Goal: Information Seeking & Learning: Find specific fact

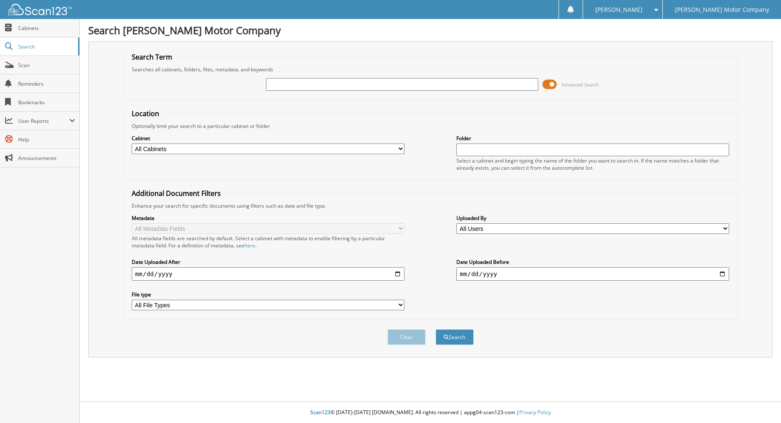
click at [368, 82] on input "text" at bounding box center [402, 84] width 273 height 13
type input "192168"
click at [436, 329] on button "Search" at bounding box center [455, 337] width 38 height 16
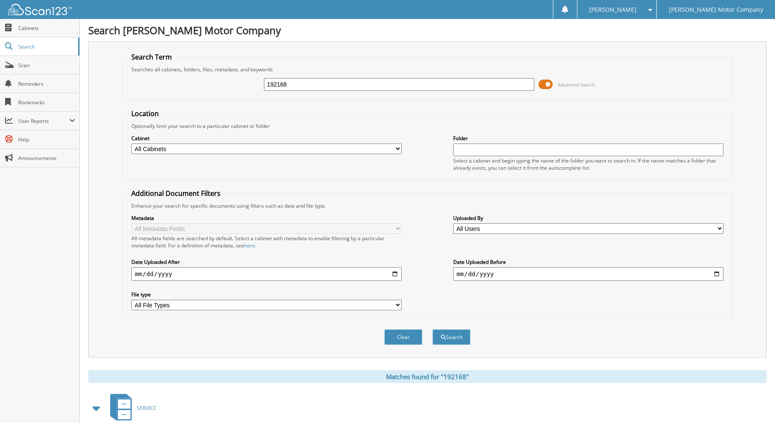
scroll to position [488, 0]
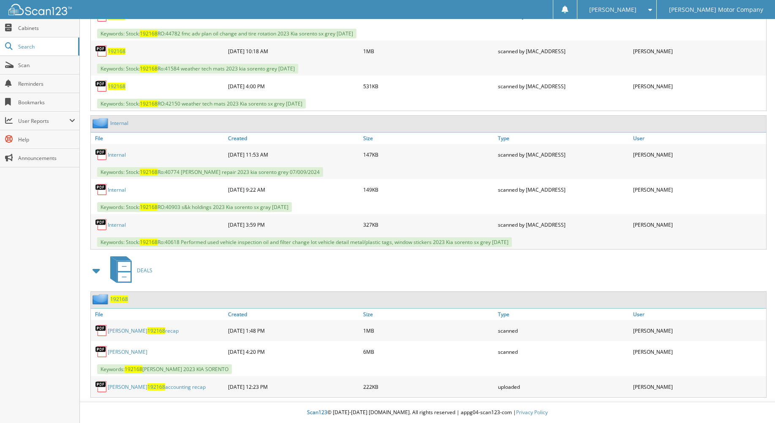
click at [118, 300] on span "192168" at bounding box center [119, 299] width 18 height 7
